Goal: Task Accomplishment & Management: Use online tool/utility

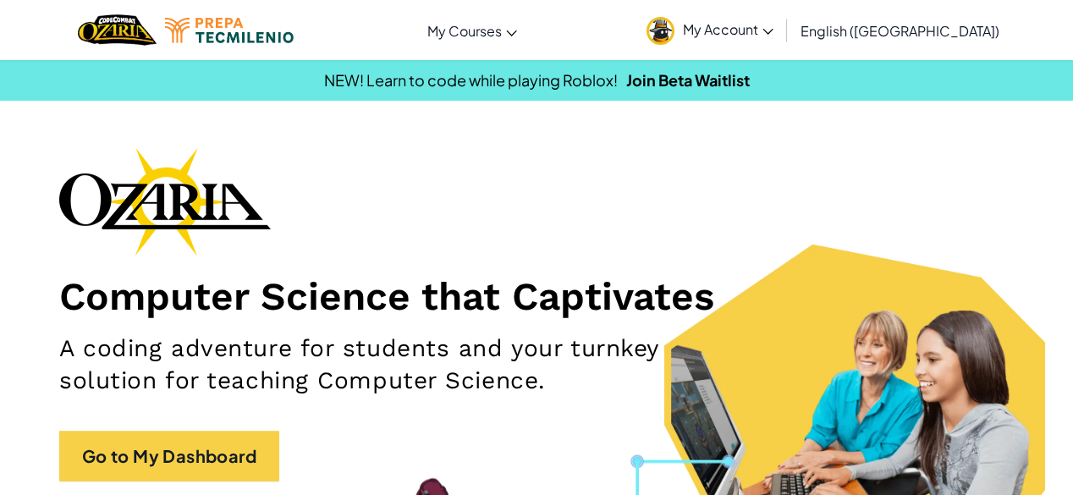
click at [659, 355] on h2 "A coding adventure for students and your turnkey solution for teaching Computer…" at bounding box center [379, 365] width 640 height 64
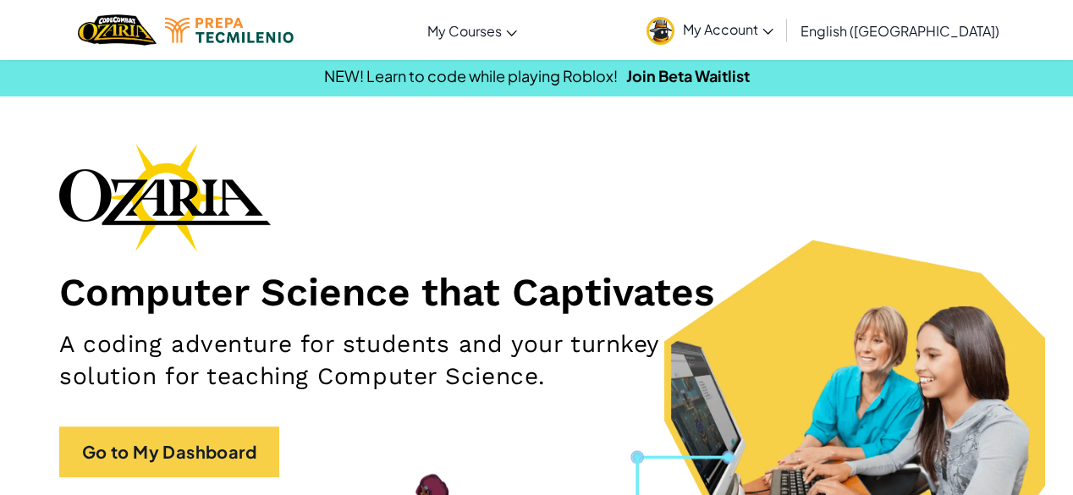
scroll to position [3, 0]
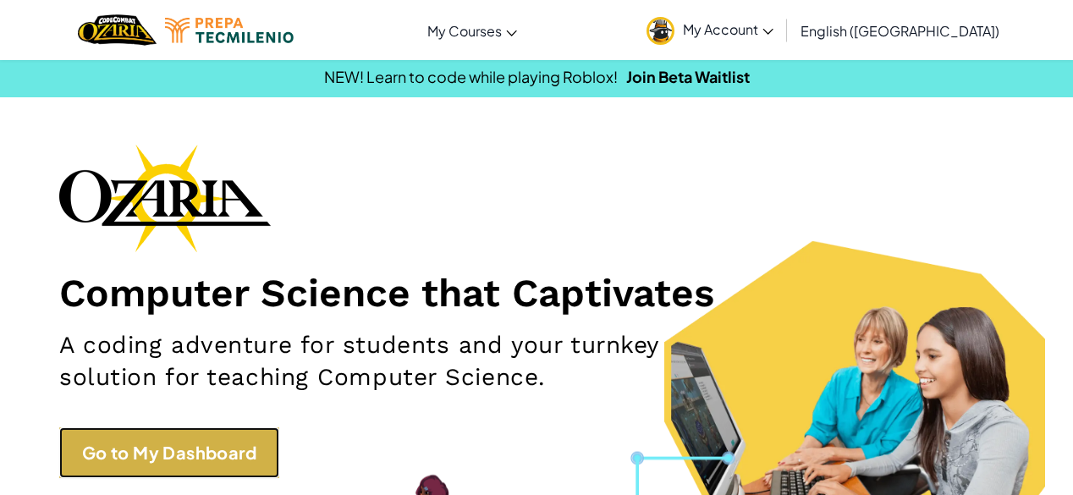
click at [159, 451] on link "Go to My Dashboard" at bounding box center [169, 452] width 220 height 51
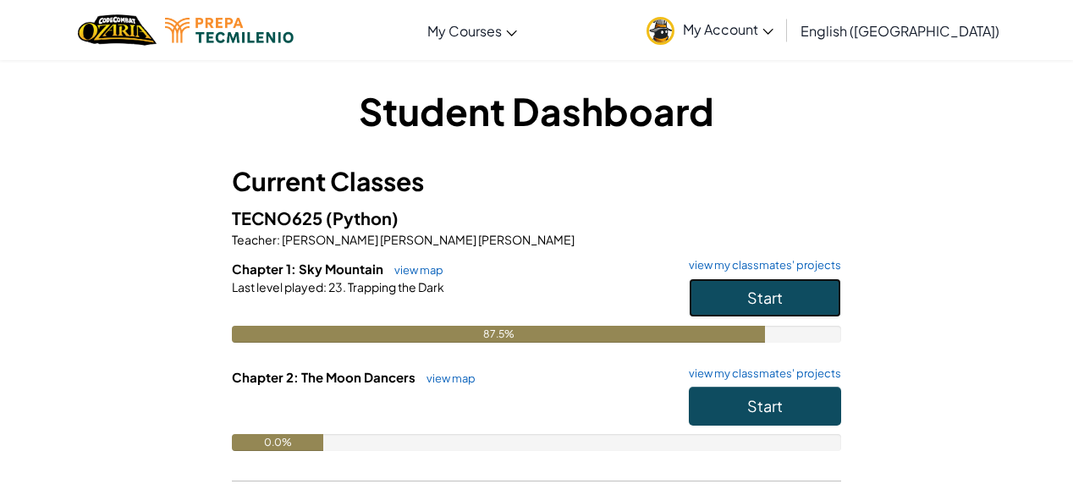
click at [790, 305] on button "Start" at bounding box center [765, 298] width 152 height 39
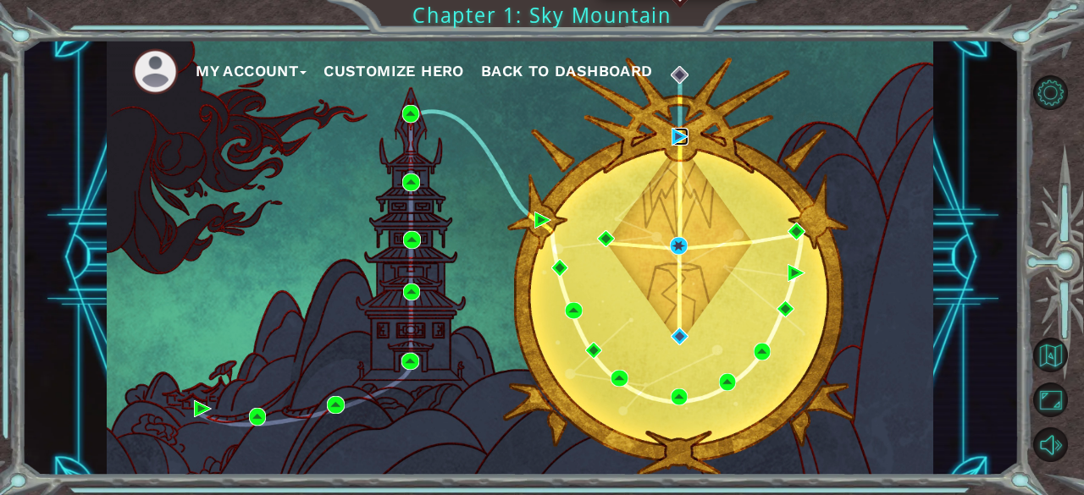
click at [681, 130] on img at bounding box center [679, 136] width 17 height 17
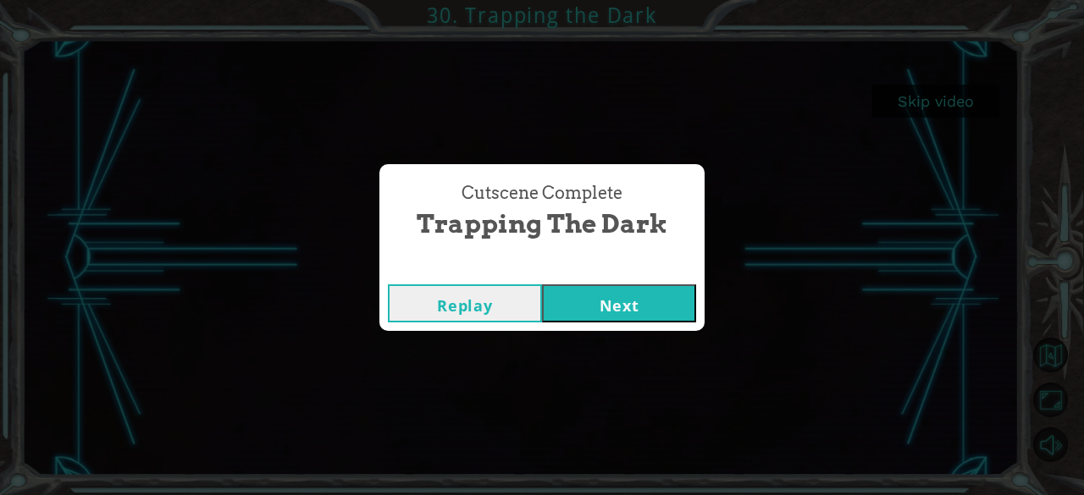
click at [654, 294] on button "Next" at bounding box center [619, 303] width 154 height 38
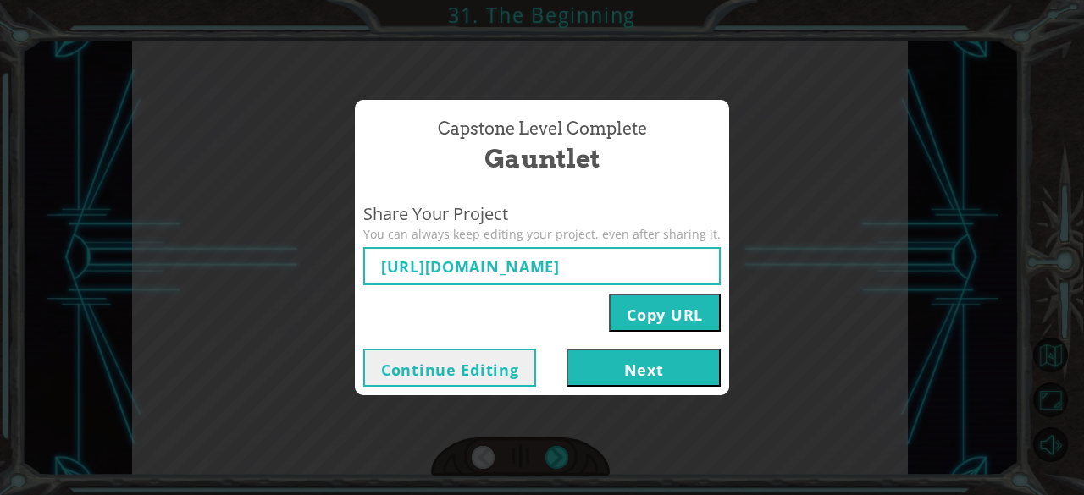
type input "[URL][DOMAIN_NAME]"
click at [656, 372] on button "Next" at bounding box center [643, 368] width 154 height 38
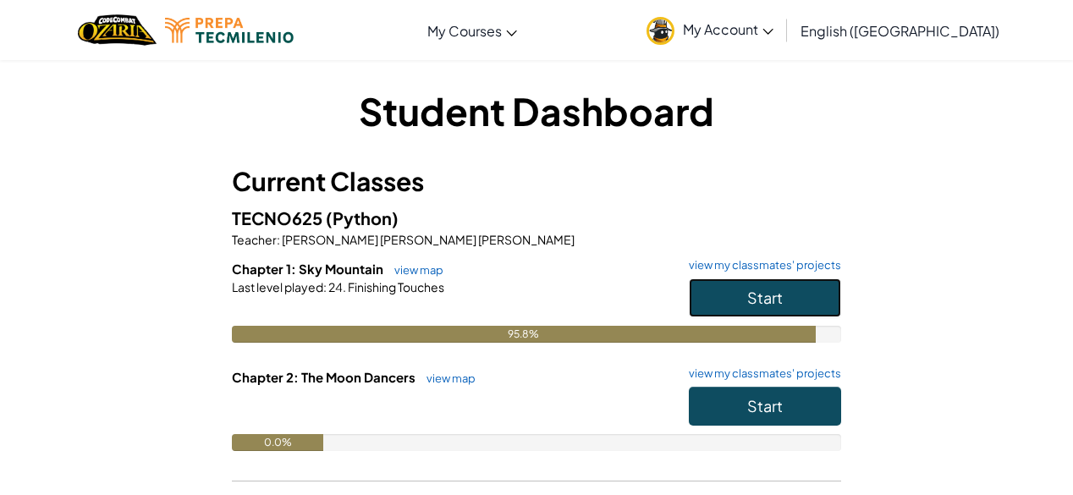
click at [786, 291] on button "Start" at bounding box center [765, 298] width 152 height 39
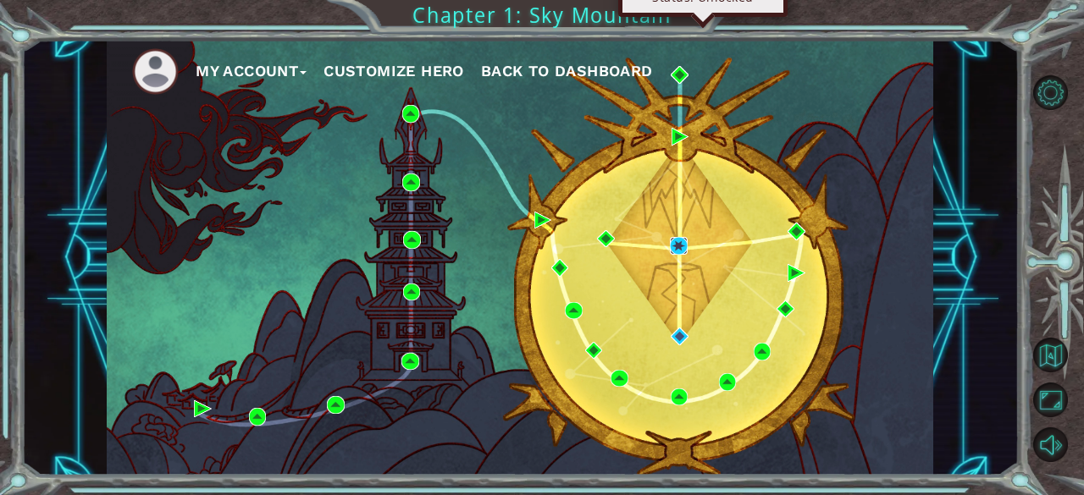
click at [676, 241] on img at bounding box center [678, 245] width 17 height 17
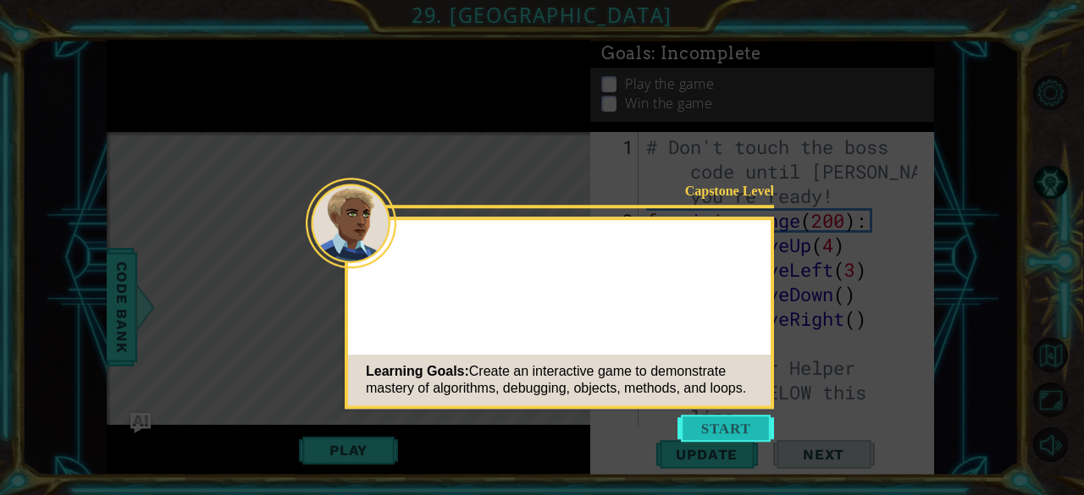
click at [693, 432] on button "Start" at bounding box center [725, 428] width 97 height 27
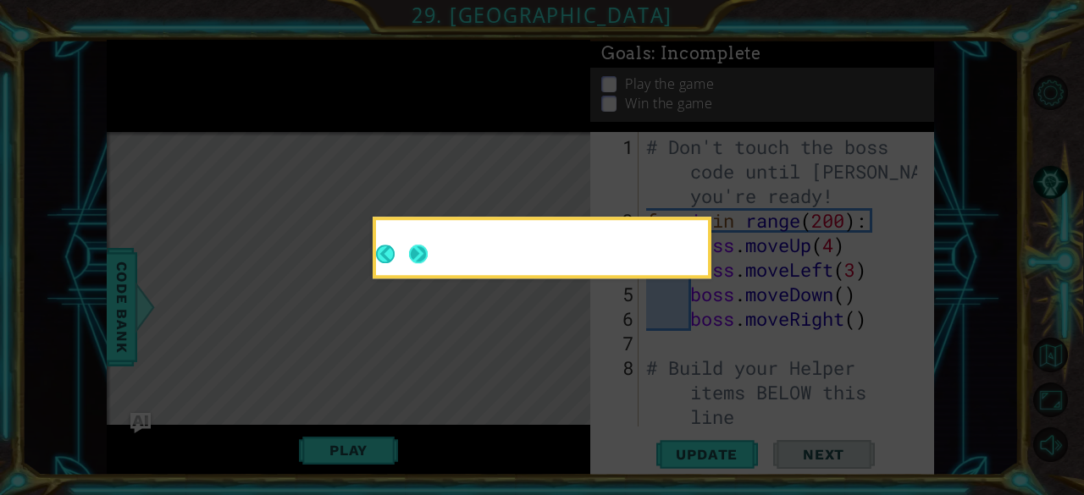
click at [415, 253] on button "Next" at bounding box center [418, 254] width 19 height 19
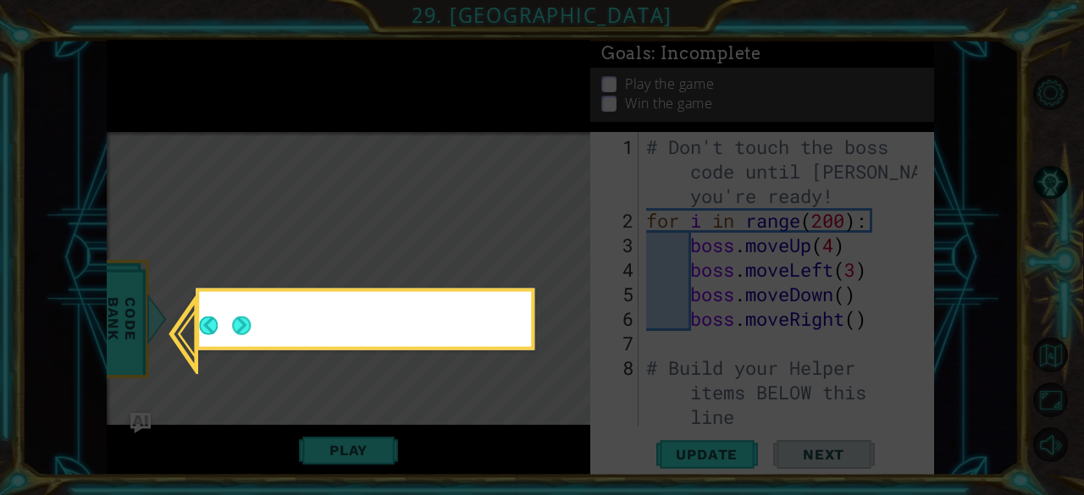
click at [415, 253] on icon at bounding box center [542, 247] width 1084 height 495
click at [239, 317] on button "Next" at bounding box center [241, 326] width 19 height 19
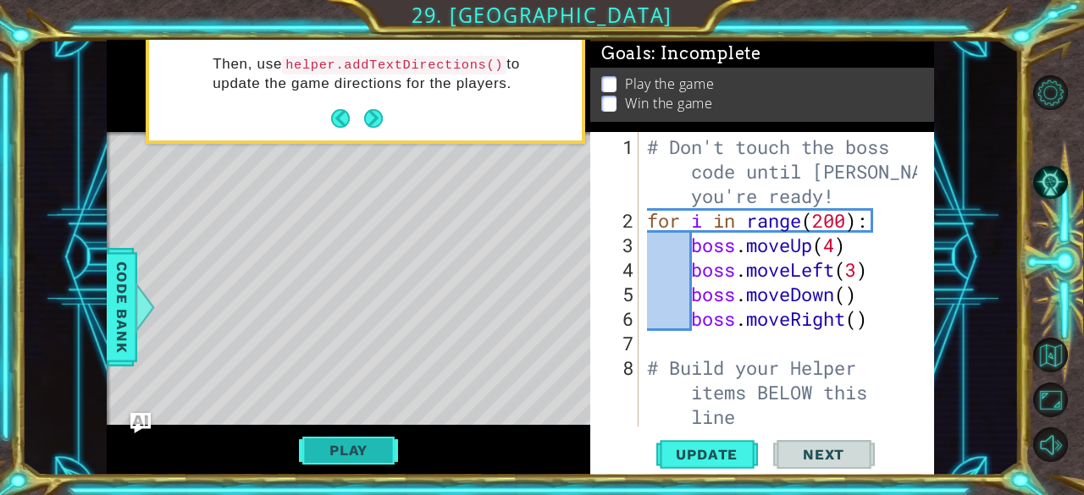
click at [350, 448] on button "Play" at bounding box center [348, 450] width 99 height 32
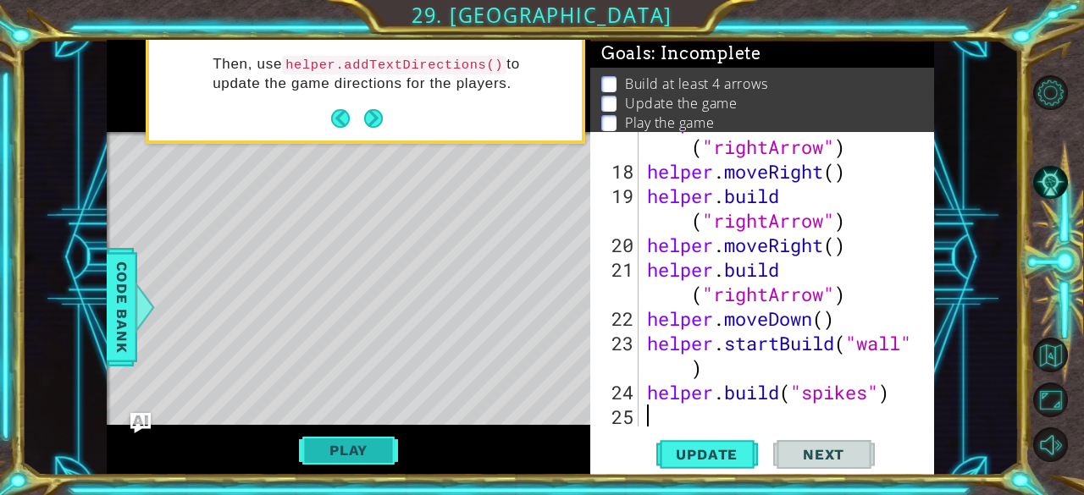
scroll to position [589, 0]
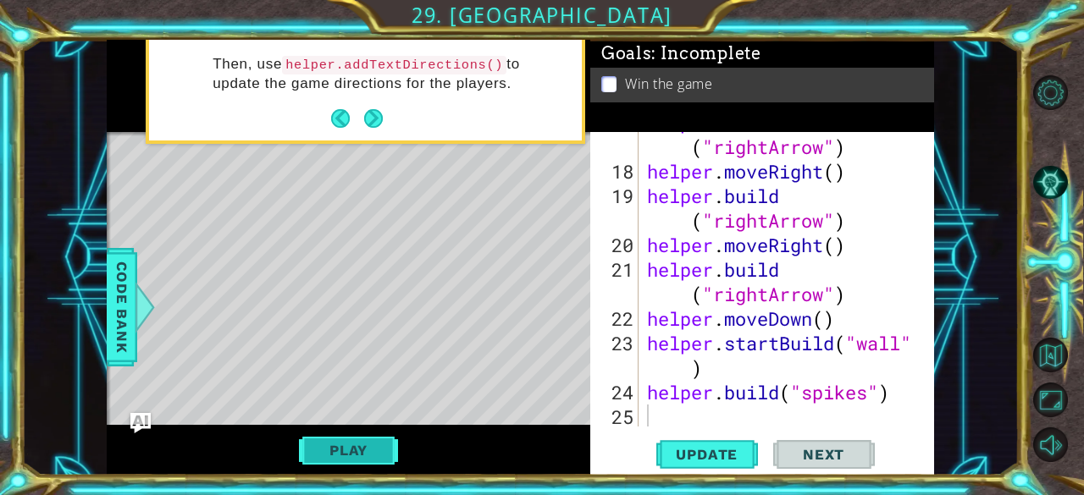
click at [350, 448] on button "Play" at bounding box center [348, 450] width 99 height 32
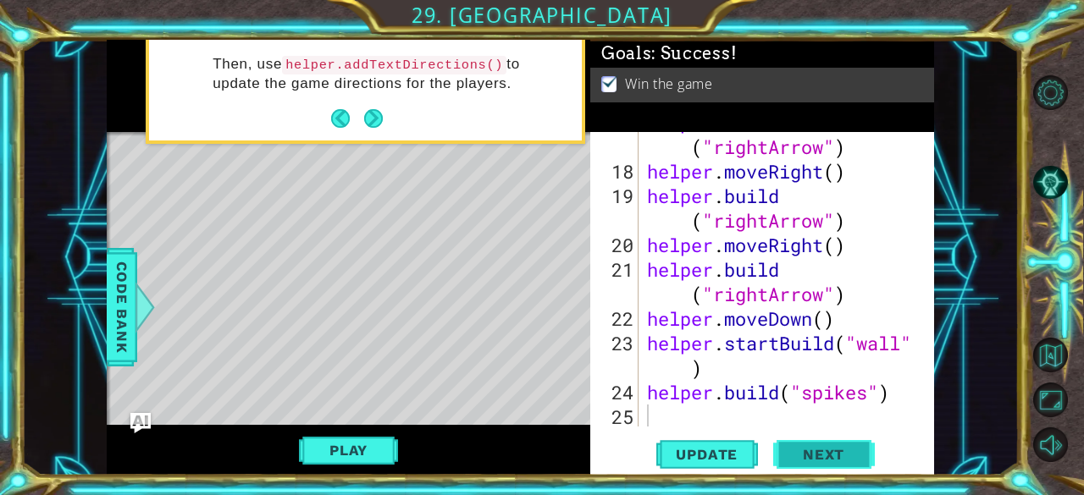
click at [822, 456] on span "Next" at bounding box center [823, 456] width 75 height 17
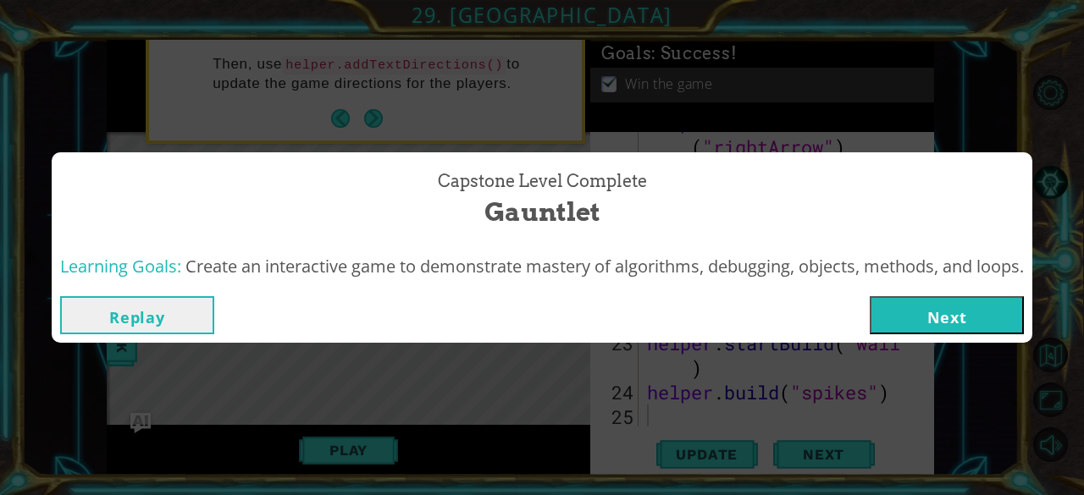
click at [982, 319] on button "Next" at bounding box center [946, 315] width 154 height 38
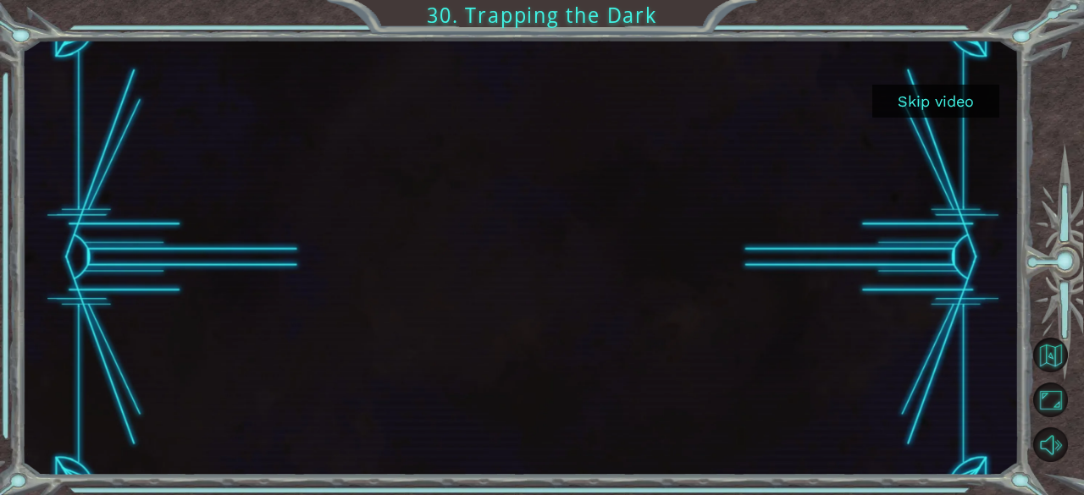
click at [918, 102] on button "Skip video" at bounding box center [935, 101] width 127 height 33
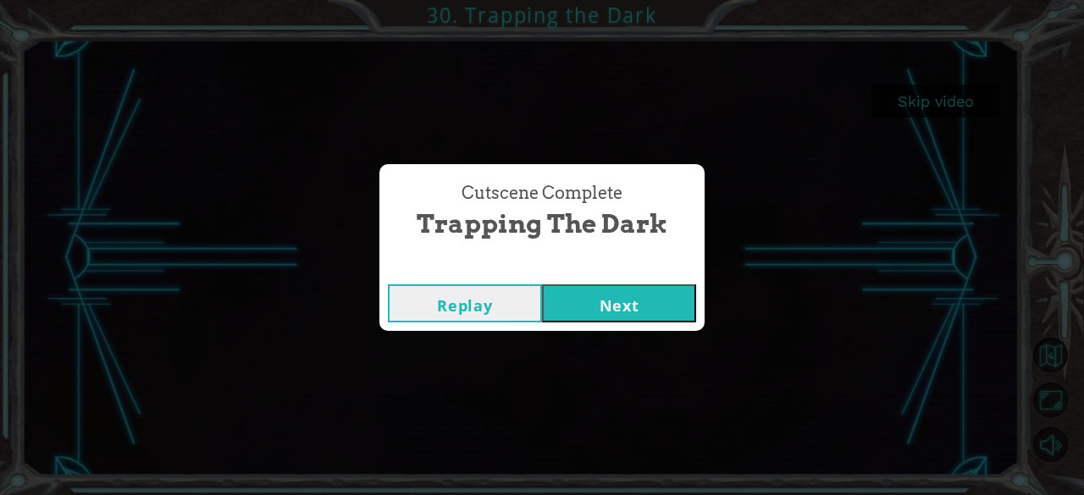
click at [613, 297] on button "Next" at bounding box center [619, 303] width 154 height 38
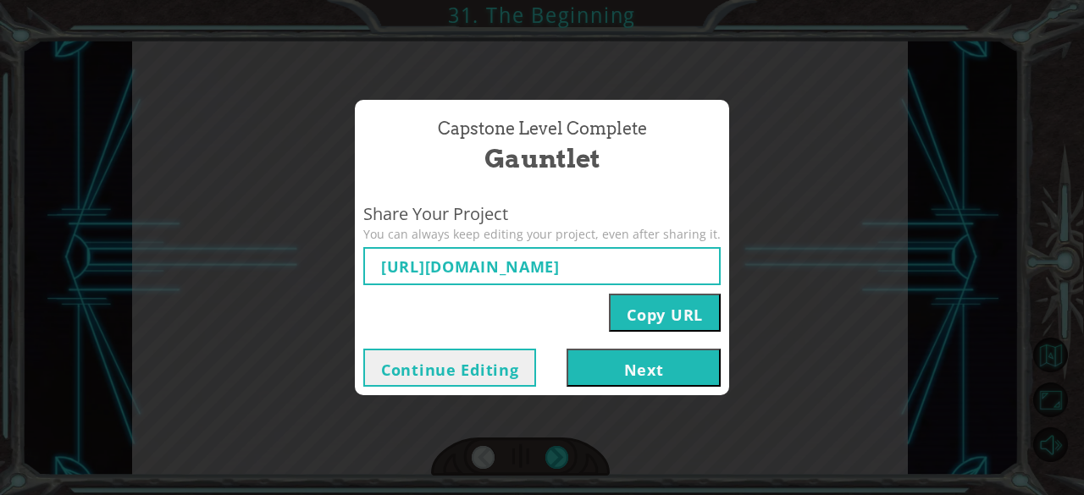
click at [626, 382] on button "Next" at bounding box center [643, 368] width 154 height 38
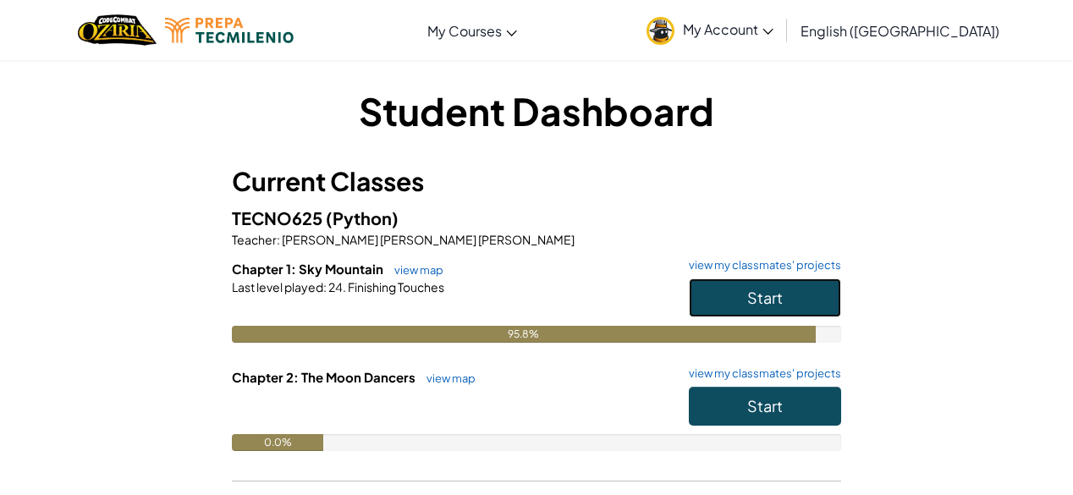
click at [782, 294] on span "Start" at bounding box center [765, 297] width 36 height 19
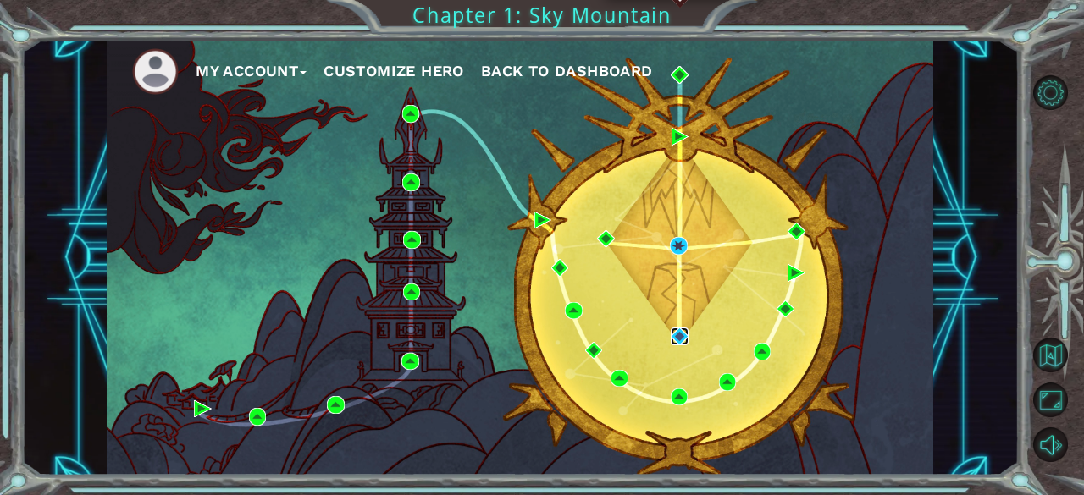
click at [674, 336] on img at bounding box center [678, 336] width 17 height 17
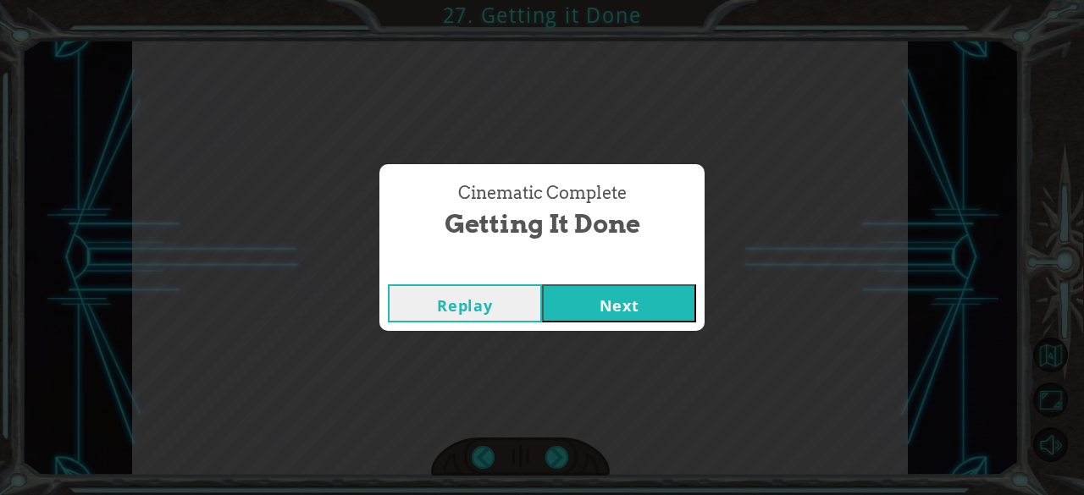
click at [655, 299] on button "Next" at bounding box center [619, 303] width 154 height 38
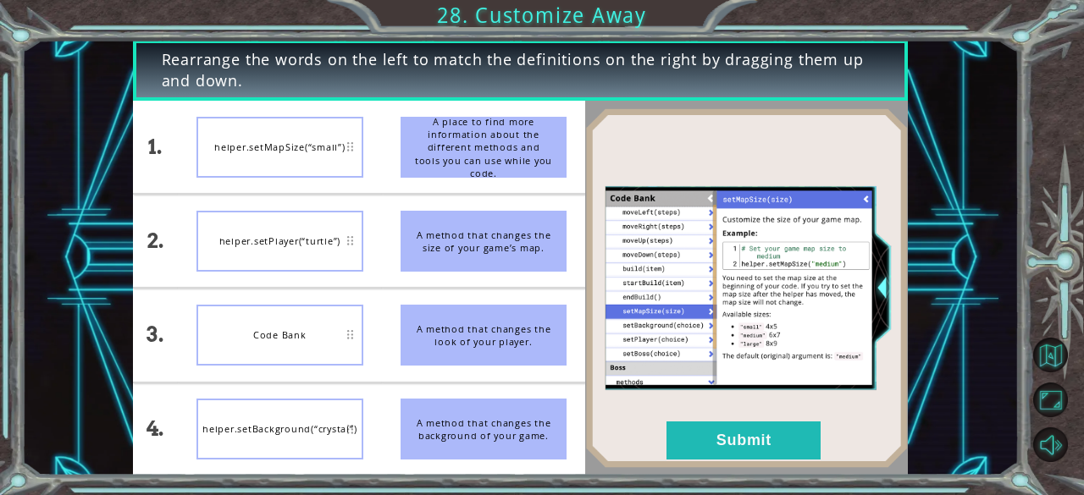
click at [245, 345] on div "Code Bank" at bounding box center [279, 335] width 167 height 61
click at [306, 140] on div "helper.setMapSize(“small”)" at bounding box center [279, 147] width 167 height 61
click at [454, 145] on div "A place to find more information about the different methods and tools you can …" at bounding box center [483, 147] width 167 height 61
click at [279, 159] on div "helper.setMapSize(“small”)" at bounding box center [279, 147] width 167 height 61
click at [277, 343] on div "Code Bank" at bounding box center [279, 335] width 167 height 61
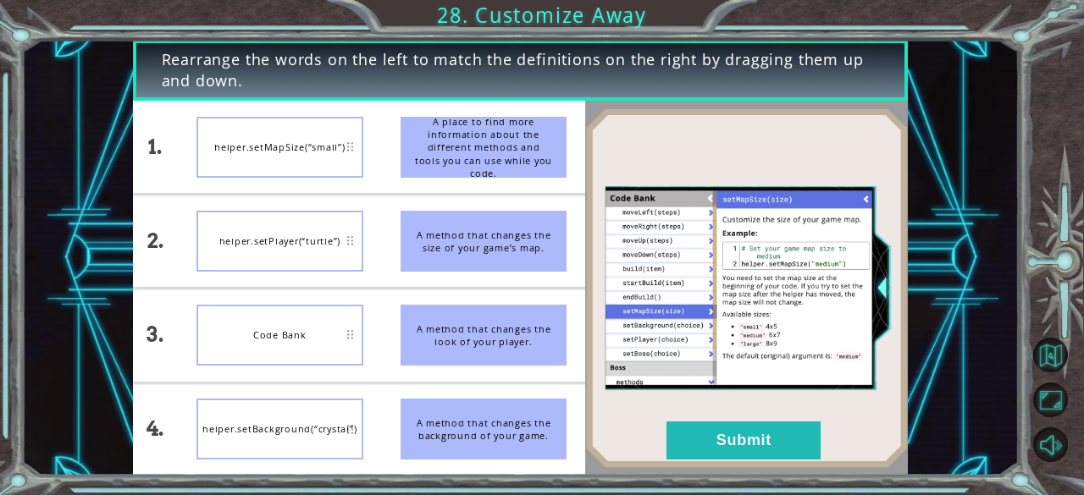
click at [277, 343] on div "Code Bank" at bounding box center [279, 335] width 167 height 61
click at [342, 347] on div "Code Bank" at bounding box center [279, 335] width 167 height 61
click at [351, 339] on div "Code Bank" at bounding box center [279, 335] width 167 height 61
click at [483, 361] on div "A method that changes the look of your player." at bounding box center [483, 335] width 167 height 61
click at [476, 348] on div "A method that changes the look of your player." at bounding box center [483, 335] width 167 height 61
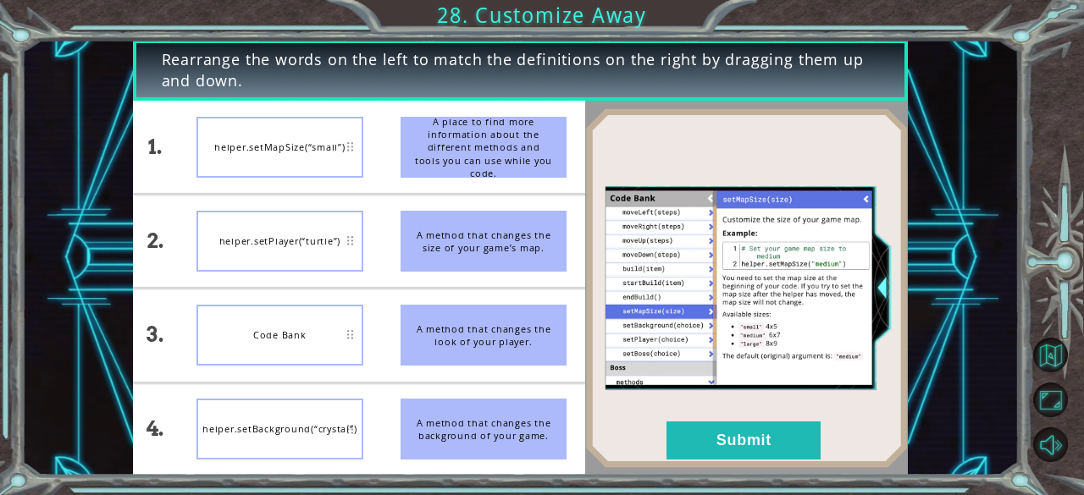
click at [476, 348] on div "A method that changes the look of your player." at bounding box center [483, 335] width 167 height 61
click at [531, 426] on div "A method that changes the background of your game." at bounding box center [483, 429] width 167 height 61
click at [264, 161] on div "helper.setMapSize(“small”)" at bounding box center [279, 147] width 167 height 61
drag, startPoint x: 264, startPoint y: 161, endPoint x: 444, endPoint y: 144, distance: 181.1
click at [444, 144] on div "1. 2. 3. 4. helper.setMapSize(“small”) helper.setPlayer(“turtle”) Code Bank hel…" at bounding box center [359, 288] width 453 height 374
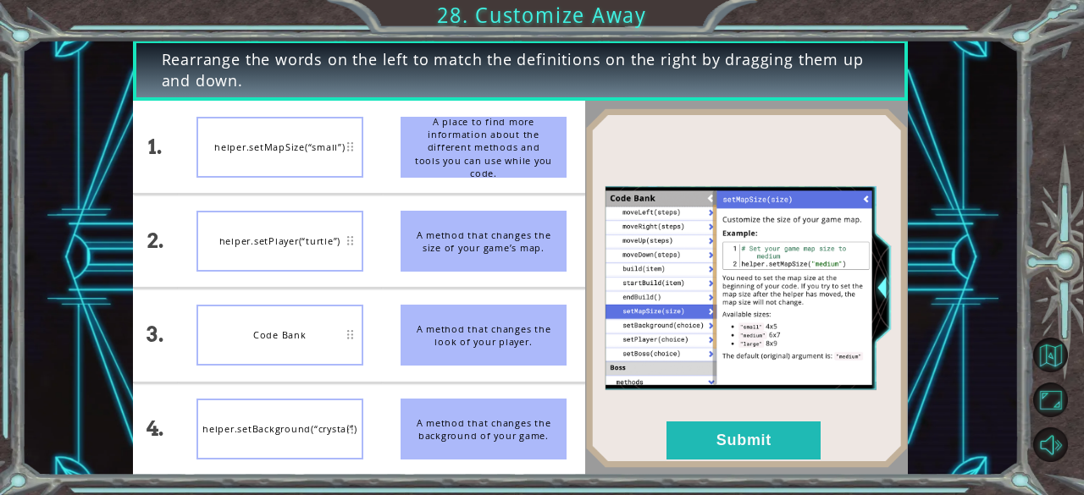
click at [444, 144] on div "A place to find more information about the different methods and tools you can …" at bounding box center [483, 147] width 167 height 61
click at [262, 337] on div "Code Bank" at bounding box center [279, 335] width 167 height 61
drag, startPoint x: 262, startPoint y: 337, endPoint x: 363, endPoint y: 306, distance: 105.5
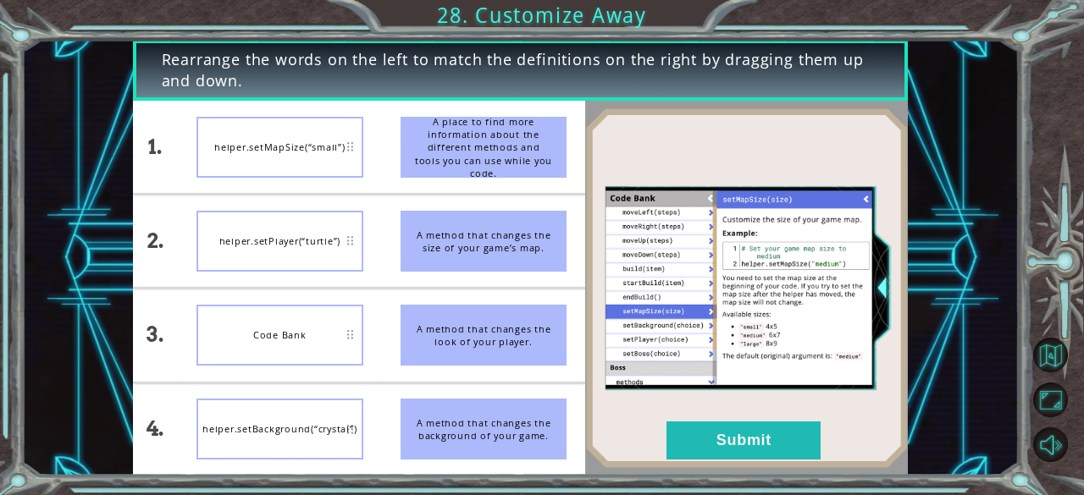
click at [363, 306] on div "1. 2. 3. 4. helper.setMapSize(“small”) helper.setPlayer(“turtle”) Code Bank hel…" at bounding box center [359, 288] width 453 height 374
click at [354, 256] on div "helper.setPlayer(“turtle”)" at bounding box center [279, 241] width 167 height 61
click at [349, 238] on div "helper.setPlayer(“turtle”)" at bounding box center [279, 241] width 167 height 61
drag, startPoint x: 349, startPoint y: 238, endPoint x: 447, endPoint y: 251, distance: 99.1
click at [447, 251] on div "1. 2. 3. 4. helper.setMapSize(“small”) helper.setPlayer(“turtle”) Code Bank hel…" at bounding box center [359, 288] width 453 height 374
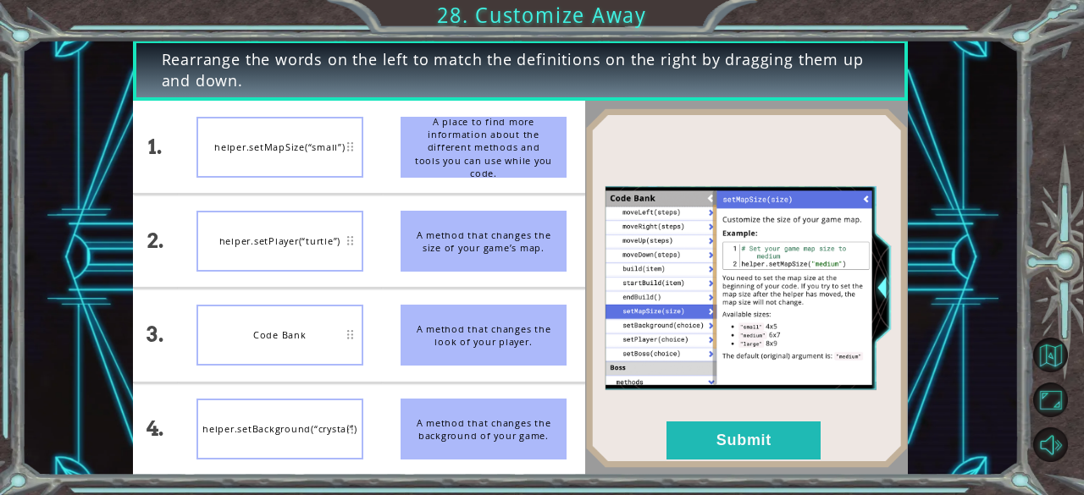
drag, startPoint x: 488, startPoint y: 242, endPoint x: 491, endPoint y: 351, distance: 109.2
click at [491, 351] on ul "A place to find more information about the different methods and tools you can …" at bounding box center [484, 288] width 204 height 374
click at [491, 351] on div "A method that changes the look of your player." at bounding box center [483, 335] width 167 height 61
click at [303, 113] on li "helper.setMapSize(“small”)" at bounding box center [280, 147] width 204 height 92
drag, startPoint x: 305, startPoint y: 150, endPoint x: 195, endPoint y: 146, distance: 110.1
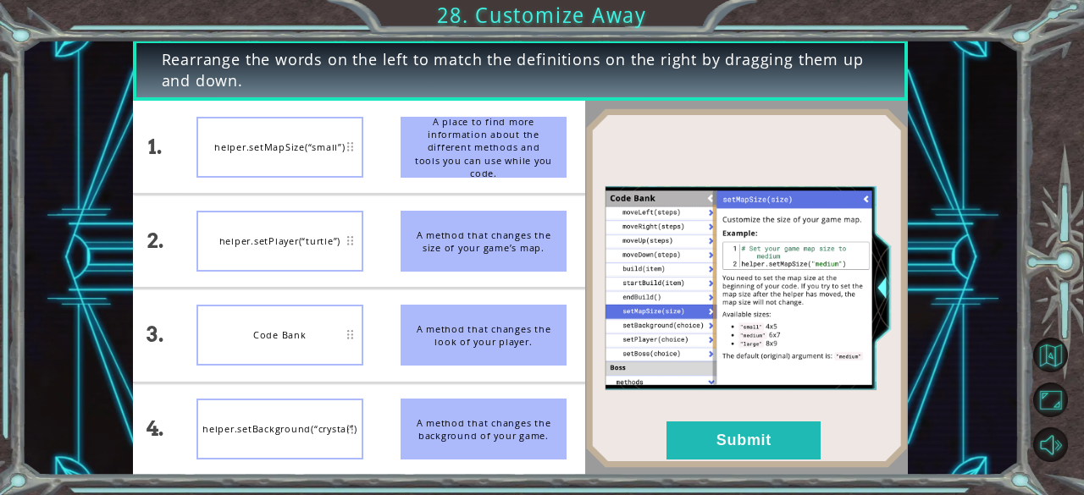
click at [195, 146] on li "helper.setMapSize(“small”)" at bounding box center [280, 147] width 204 height 92
drag, startPoint x: 195, startPoint y: 146, endPoint x: 262, endPoint y: 163, distance: 69.0
click at [262, 163] on li "helper.setMapSize(“small”)" at bounding box center [280, 147] width 204 height 92
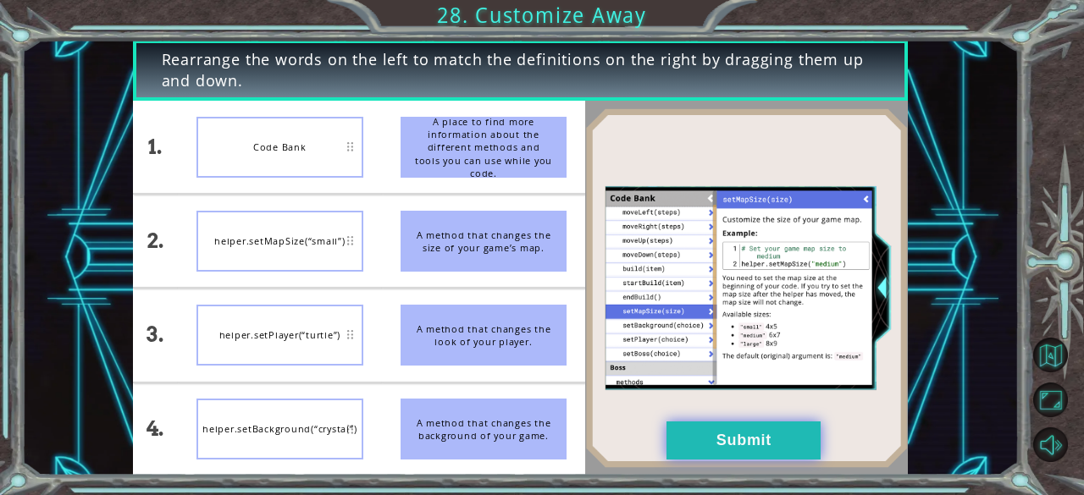
click at [790, 447] on button "Submit" at bounding box center [743, 441] width 154 height 38
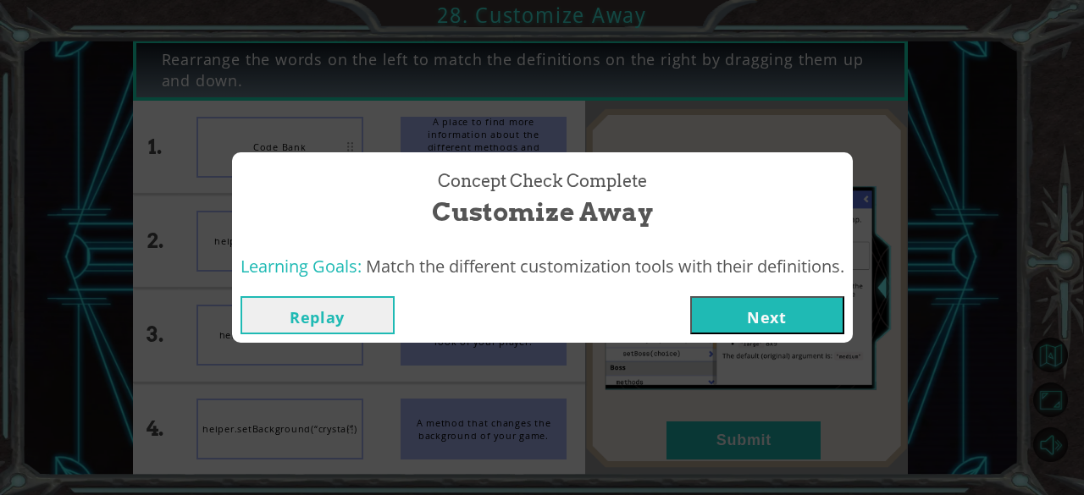
click at [783, 324] on button "Next" at bounding box center [767, 315] width 154 height 38
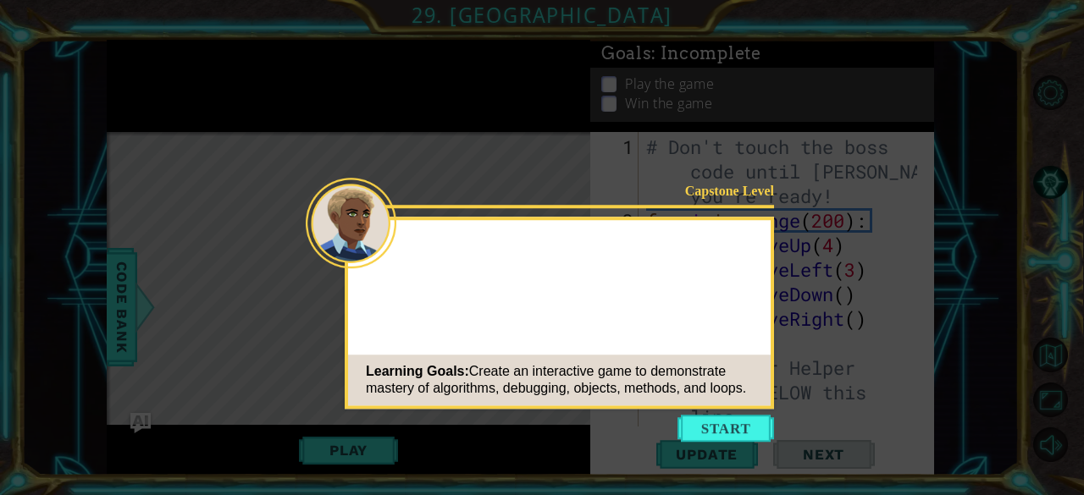
click at [716, 443] on icon at bounding box center [542, 247] width 1084 height 495
click at [717, 427] on button "Start" at bounding box center [725, 428] width 97 height 27
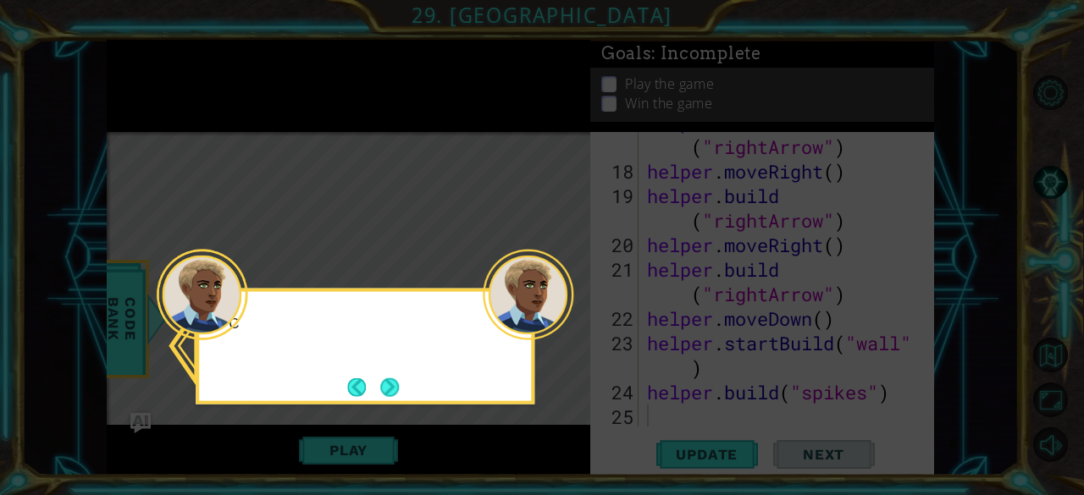
scroll to position [589, 0]
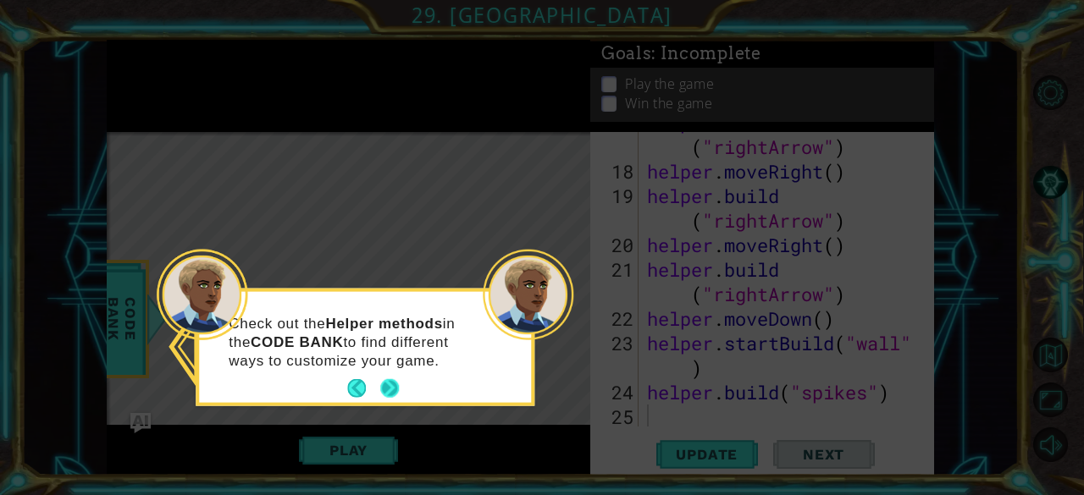
click at [385, 380] on button "Next" at bounding box center [389, 388] width 19 height 19
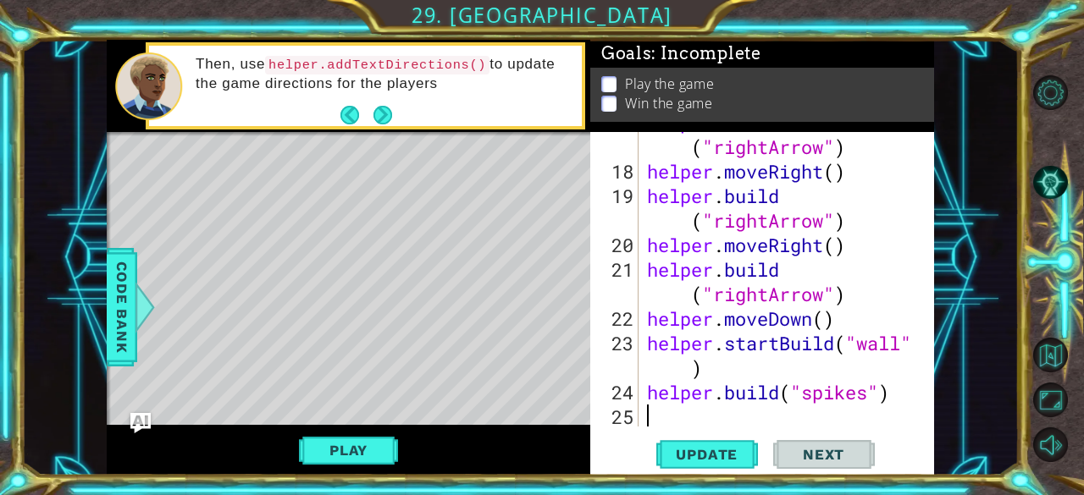
scroll to position [10, 0]
click at [329, 438] on button "Play" at bounding box center [348, 450] width 99 height 32
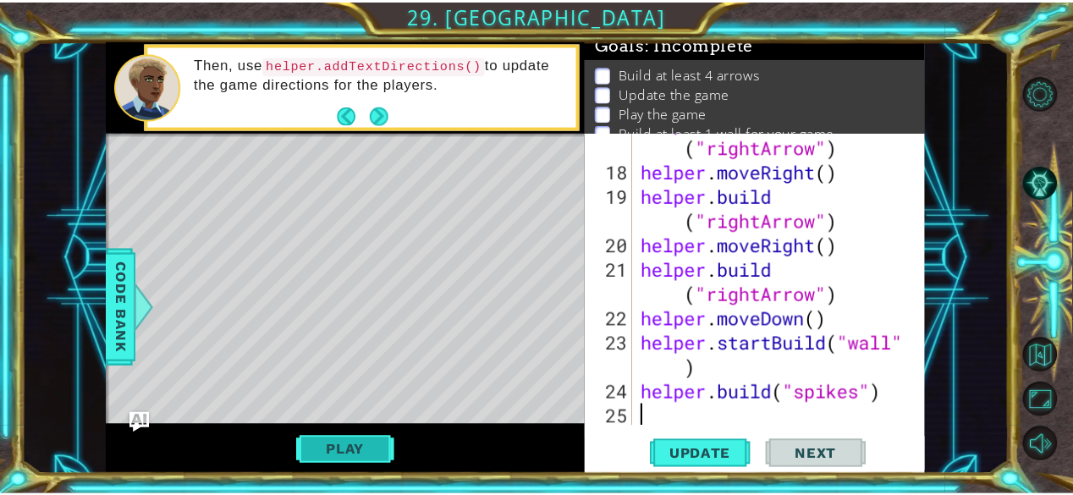
scroll to position [0, 0]
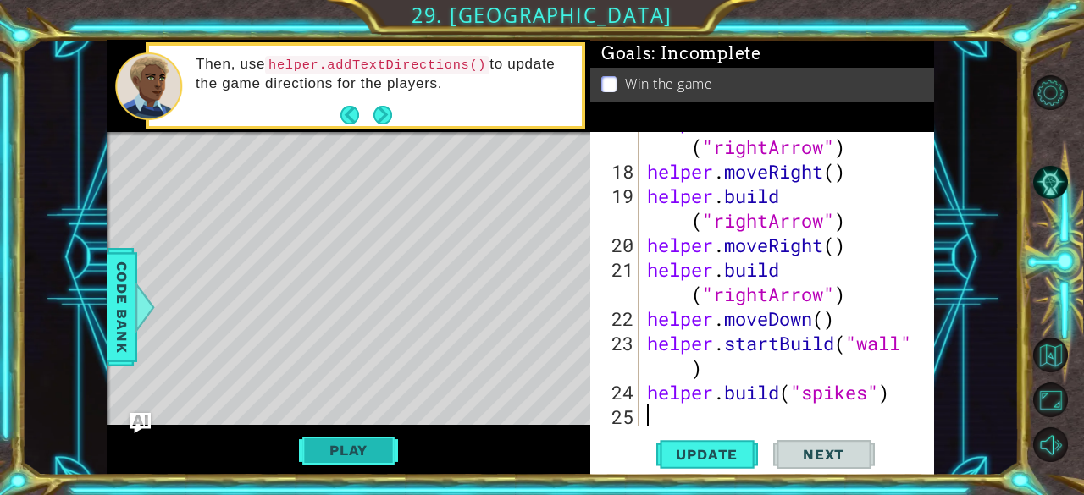
type textarea "[DOMAIN_NAME]("spikes")"
click at [329, 438] on button "Play" at bounding box center [348, 450] width 99 height 32
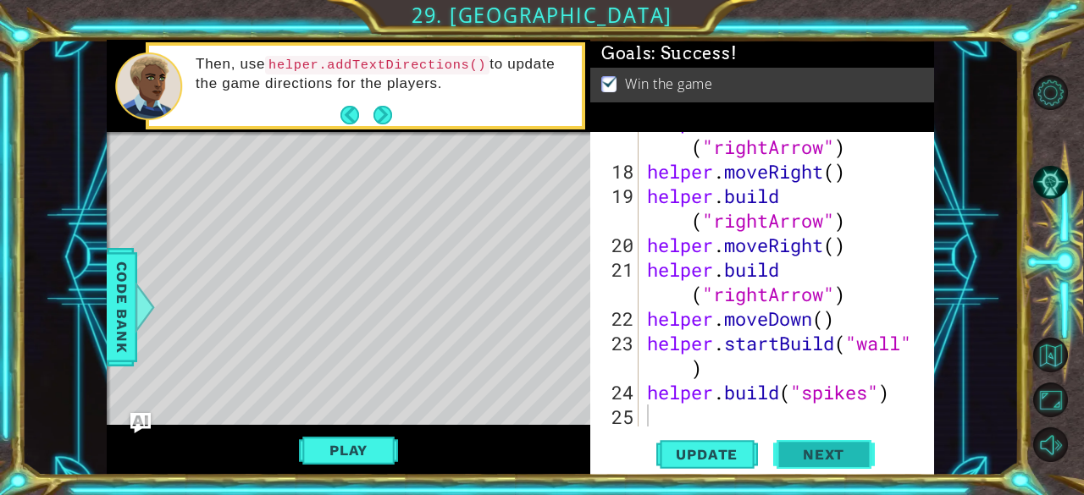
click at [824, 458] on span "Next" at bounding box center [823, 455] width 75 height 17
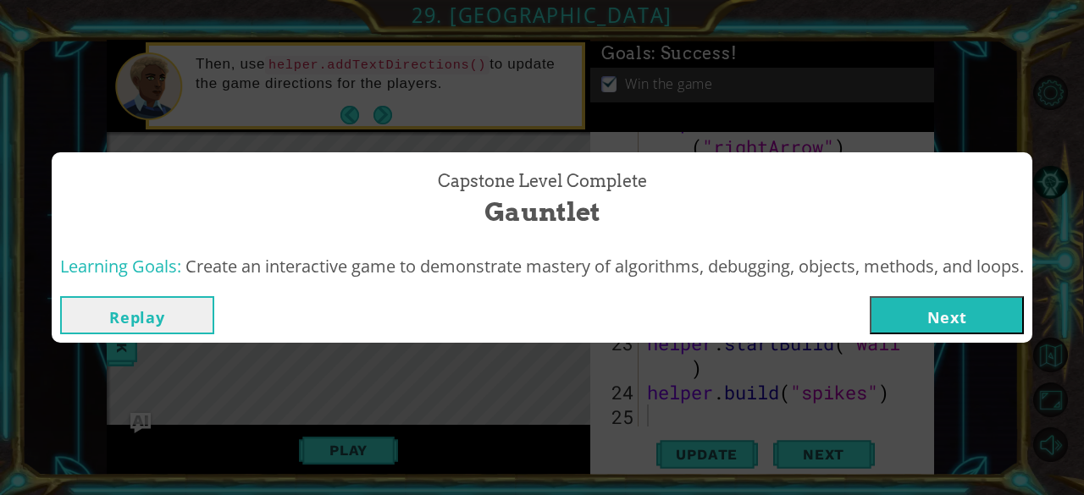
click at [965, 309] on button "Next" at bounding box center [946, 315] width 154 height 38
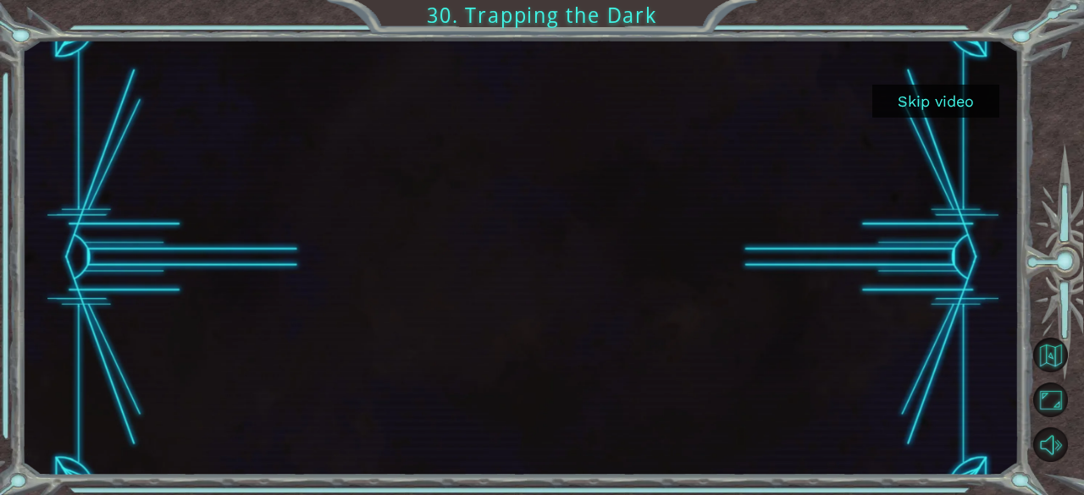
click at [976, 90] on button "Skip video" at bounding box center [935, 101] width 127 height 33
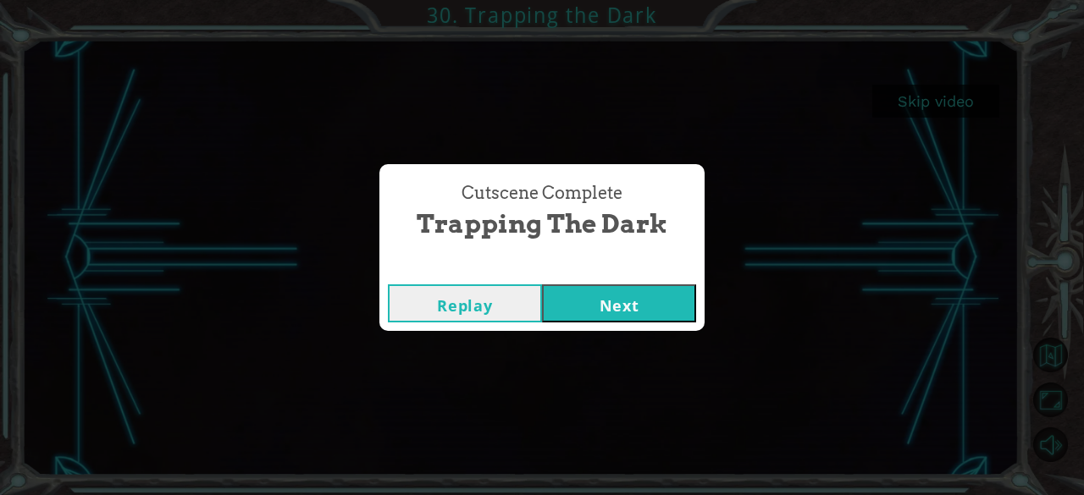
click at [594, 313] on button "Next" at bounding box center [619, 303] width 154 height 38
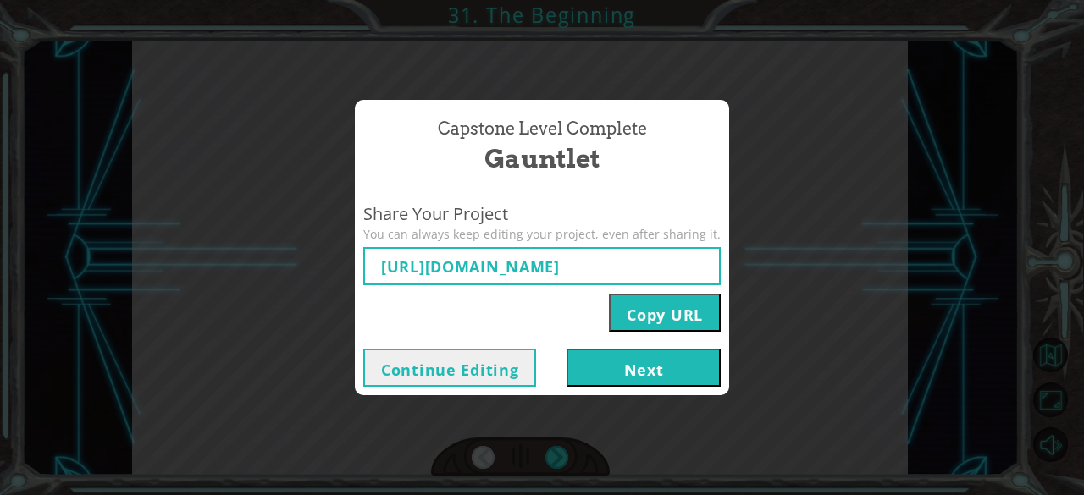
type input "[URL][DOMAIN_NAME]"
click at [644, 365] on button "Next" at bounding box center [643, 368] width 154 height 38
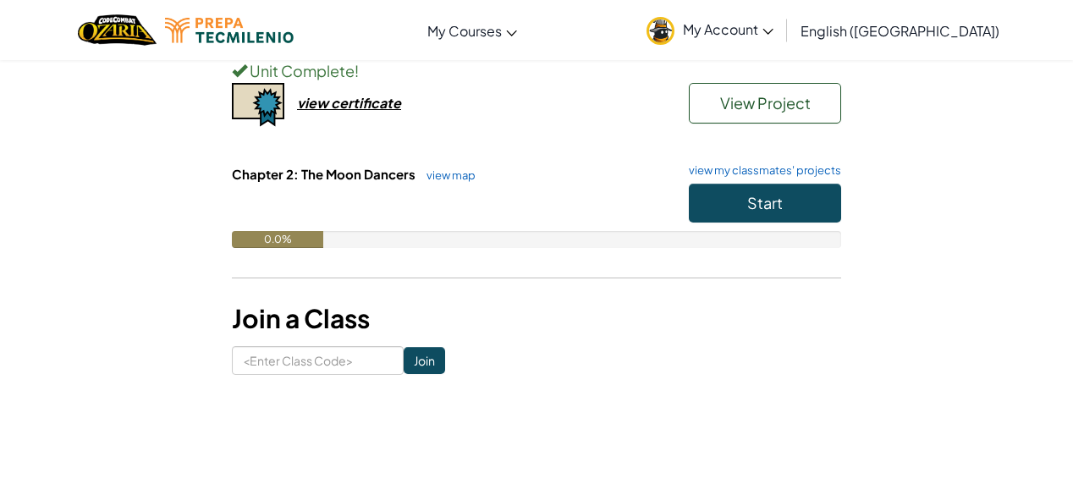
scroll to position [218, 0]
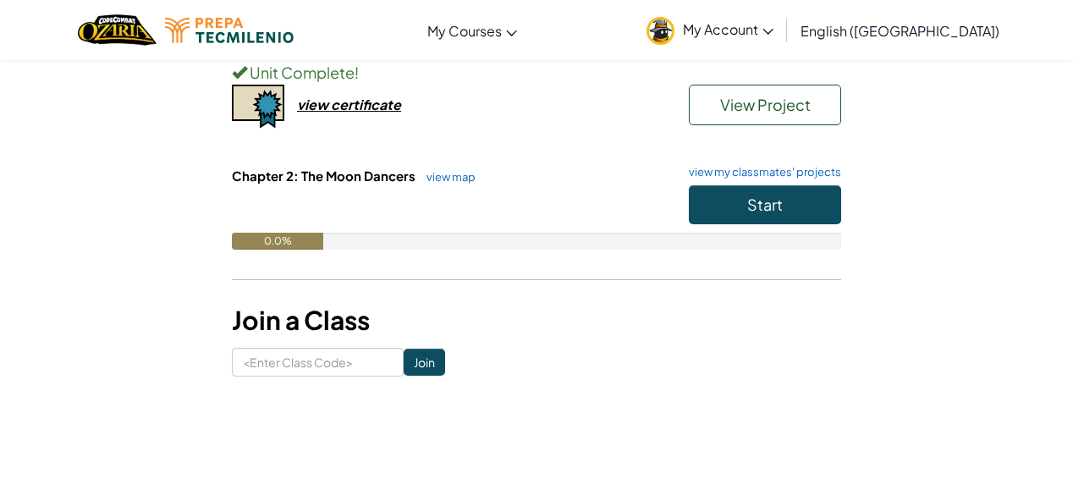
click at [782, 38] on link "My Account" at bounding box center [710, 29] width 144 height 53
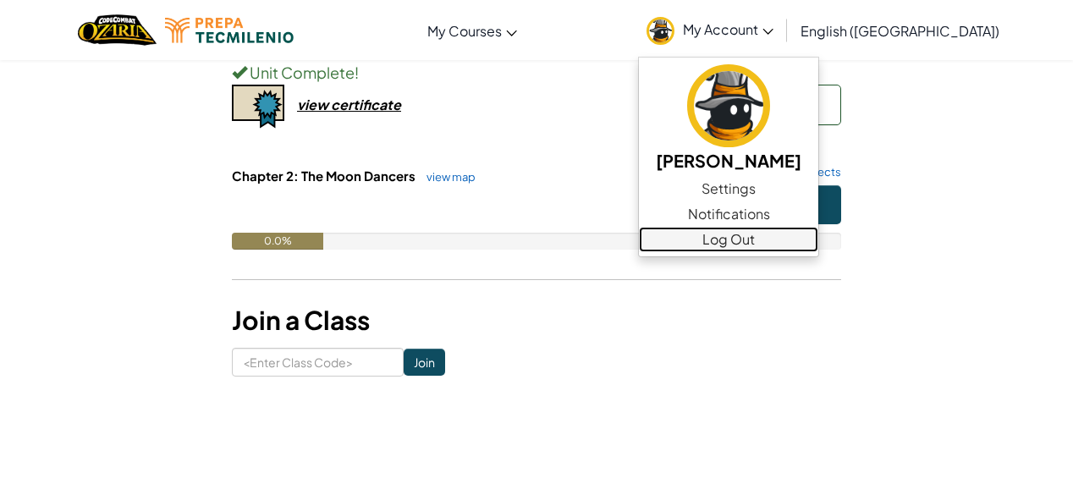
click at [819, 247] on link "Log Out" at bounding box center [728, 239] width 179 height 25
